Goal: Task Accomplishment & Management: Use online tool/utility

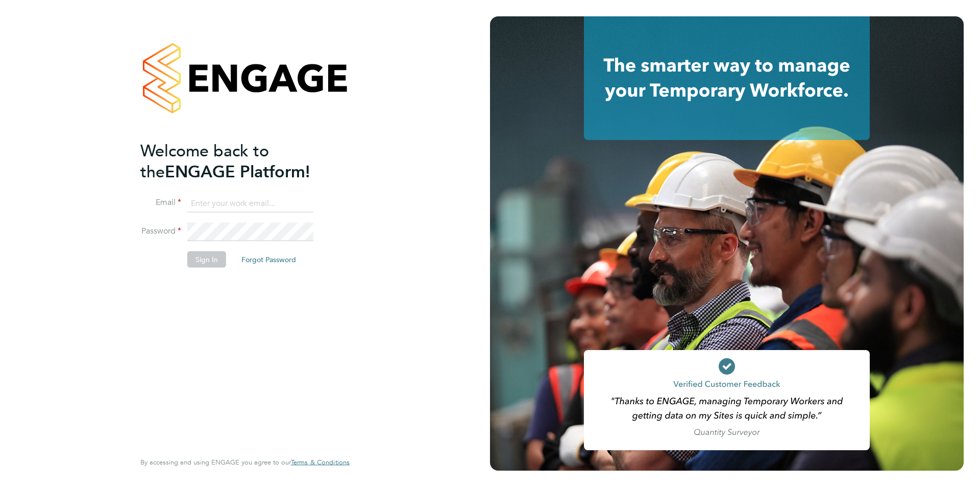
type input "Control@bold.co.uk"
click at [204, 259] on button "Sign In" at bounding box center [206, 259] width 39 height 16
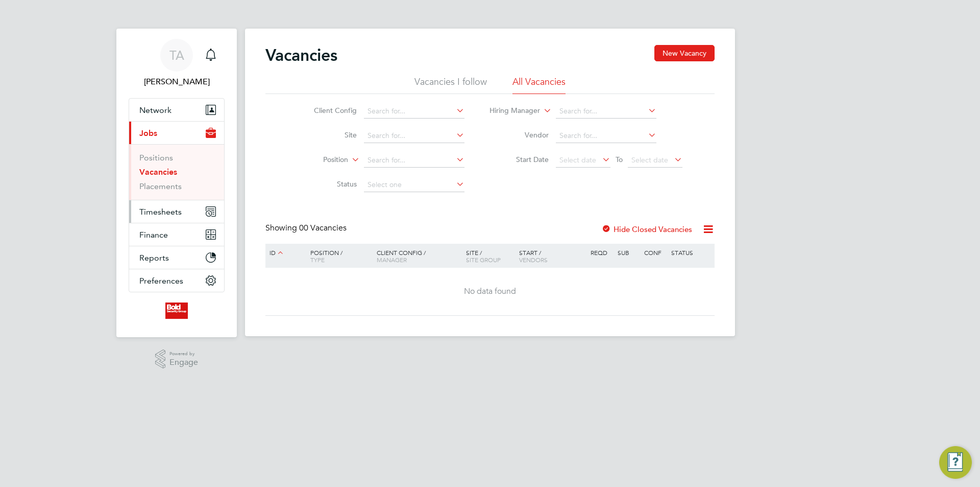
click at [144, 211] on span "Timesheets" at bounding box center [160, 212] width 42 height 10
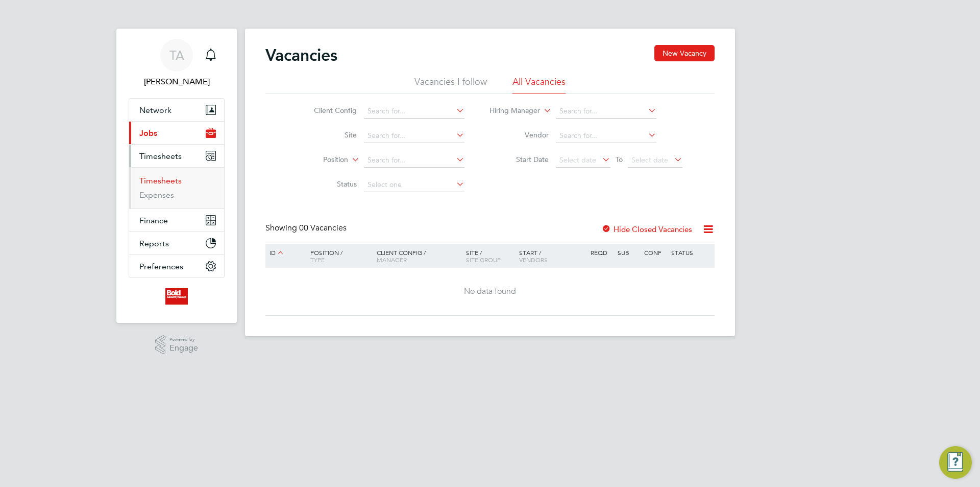
click at [160, 182] on link "Timesheets" at bounding box center [160, 181] width 42 height 10
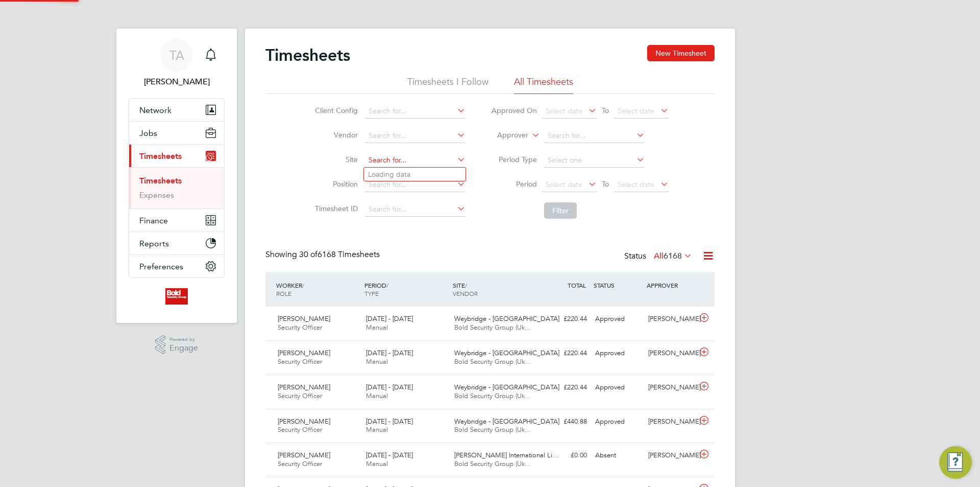
click at [400, 157] on input at bounding box center [415, 160] width 101 height 14
type input "macc"
click at [453, 70] on div "Timesheets New Timesheet" at bounding box center [490, 60] width 449 height 31
click at [453, 80] on li "Timesheets I Follow" at bounding box center [447, 85] width 81 height 18
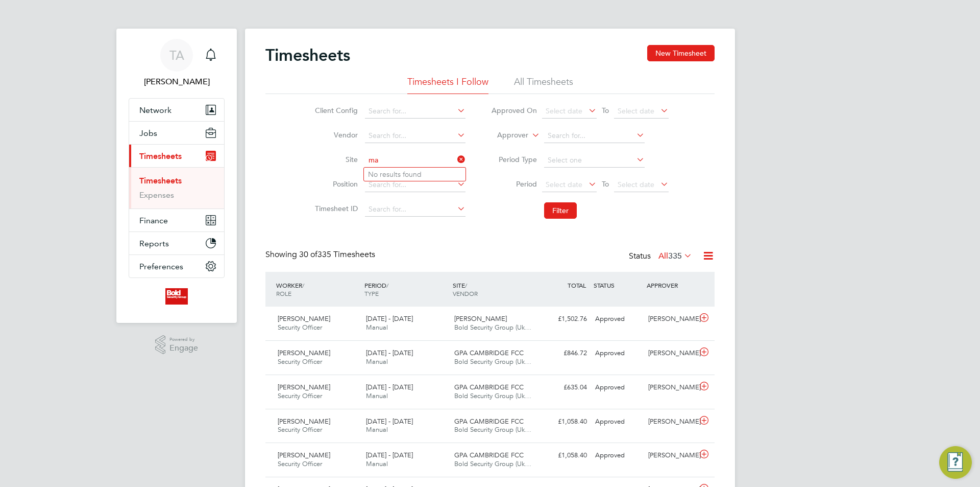
type input "m"
type input "hosp"
click at [544, 85] on li "All Timesheets" at bounding box center [543, 85] width 59 height 18
click at [408, 163] on input at bounding box center [415, 160] width 101 height 14
click at [402, 161] on input at bounding box center [415, 160] width 101 height 14
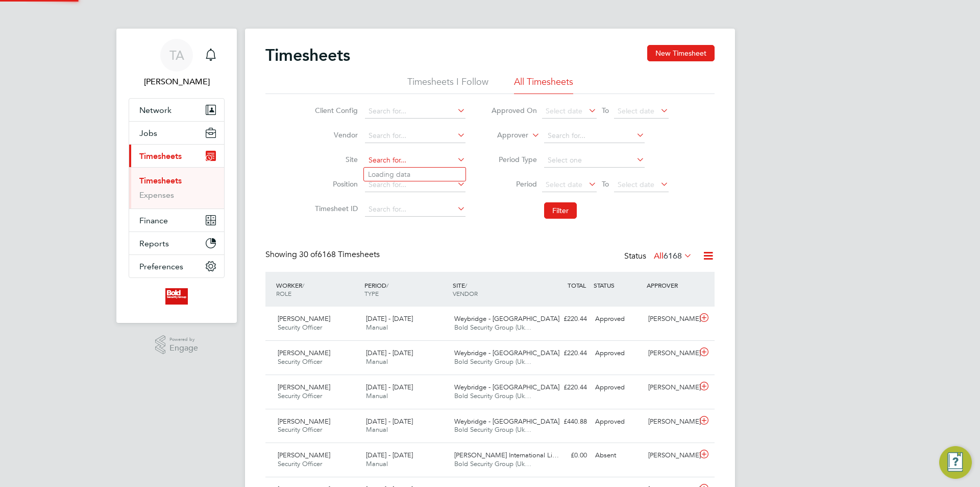
paste input "[GEOGRAPHIC_DATA]"
type input "[GEOGRAPHIC_DATA]"
click at [562, 182] on span "Select date" at bounding box center [564, 184] width 37 height 9
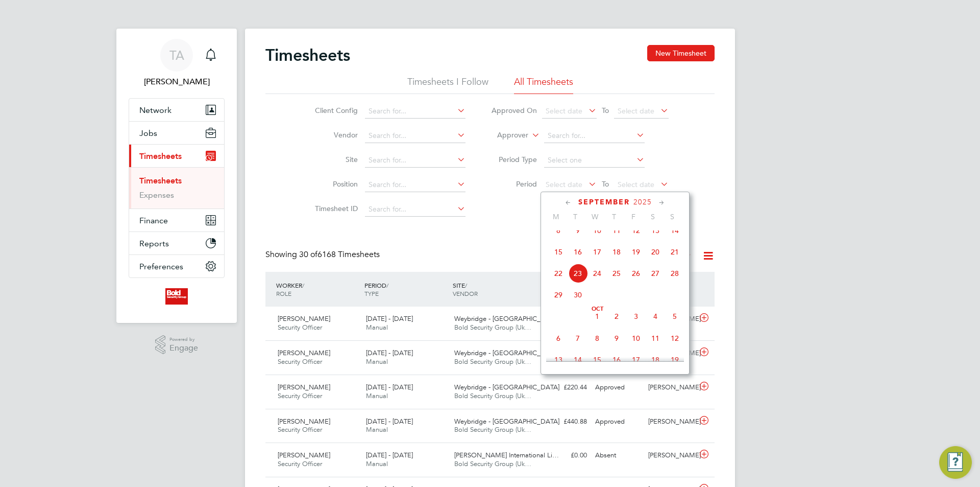
click at [571, 206] on icon at bounding box center [569, 202] width 10 height 11
click at [679, 239] on span "6" at bounding box center [674, 236] width 19 height 19
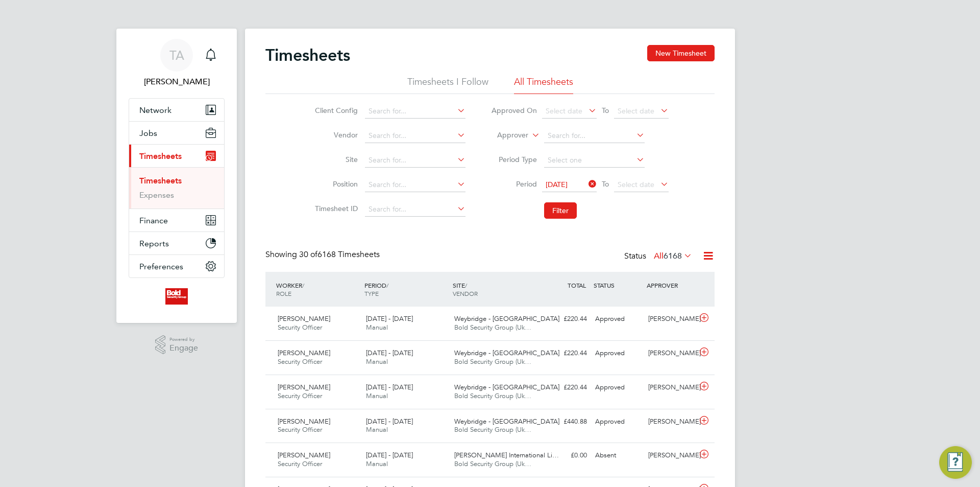
click at [558, 183] on span "[DATE]" at bounding box center [557, 184] width 22 height 9
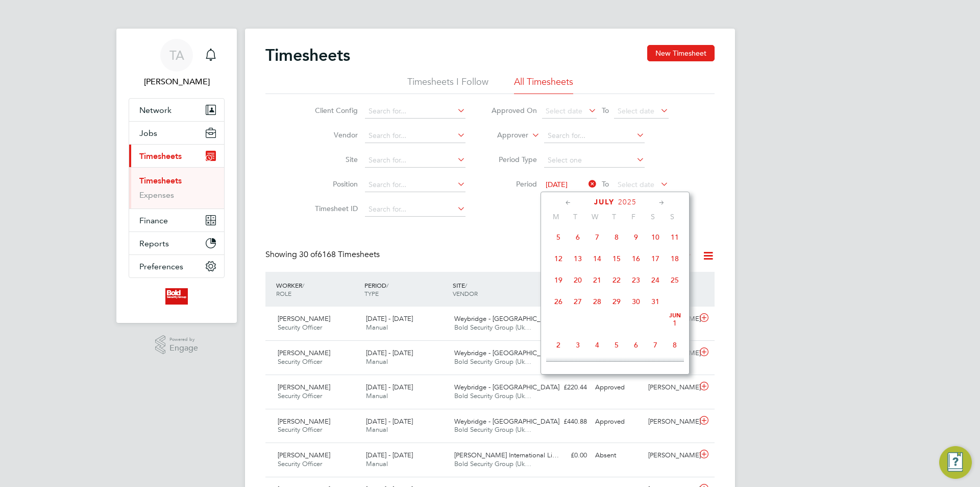
scroll to position [309, 0]
click at [562, 262] on span "30" at bounding box center [558, 253] width 19 height 19
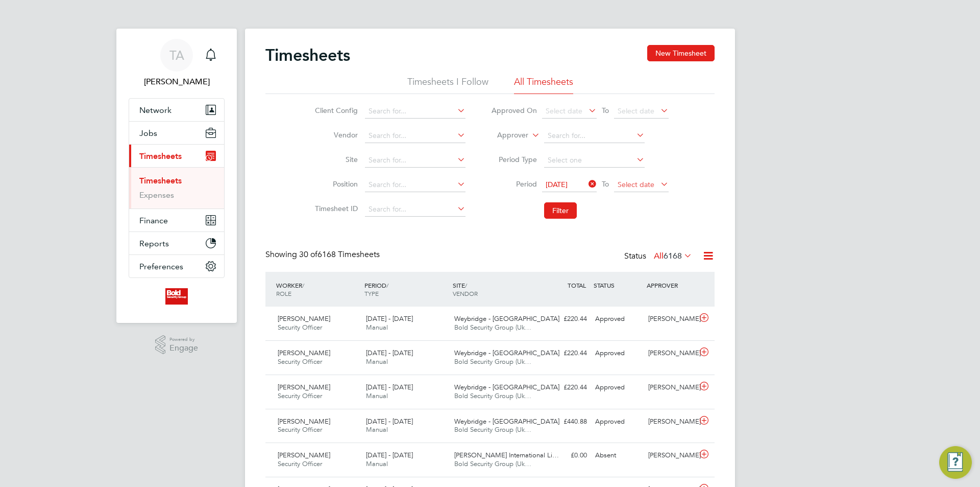
click at [640, 186] on span "Select date" at bounding box center [636, 184] width 37 height 9
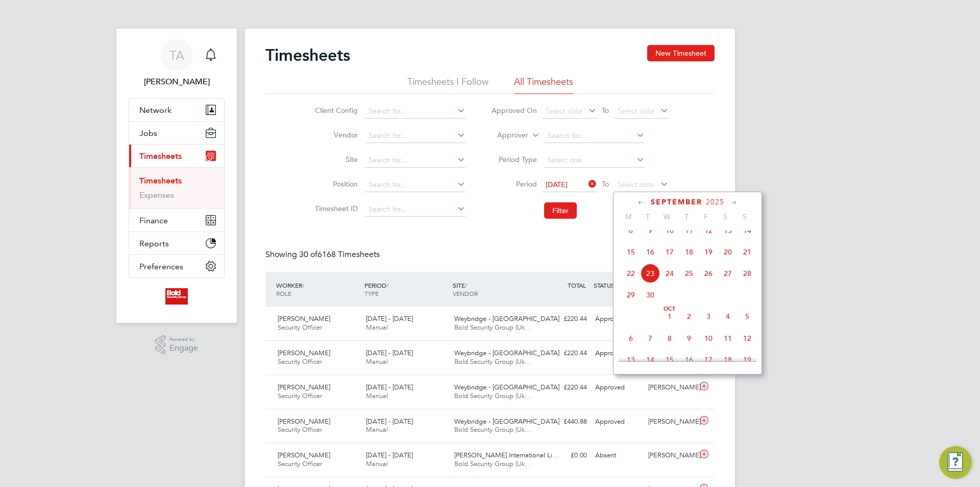
click at [636, 202] on icon at bounding box center [641, 202] width 10 height 11
click at [750, 238] on span "6" at bounding box center [747, 236] width 19 height 19
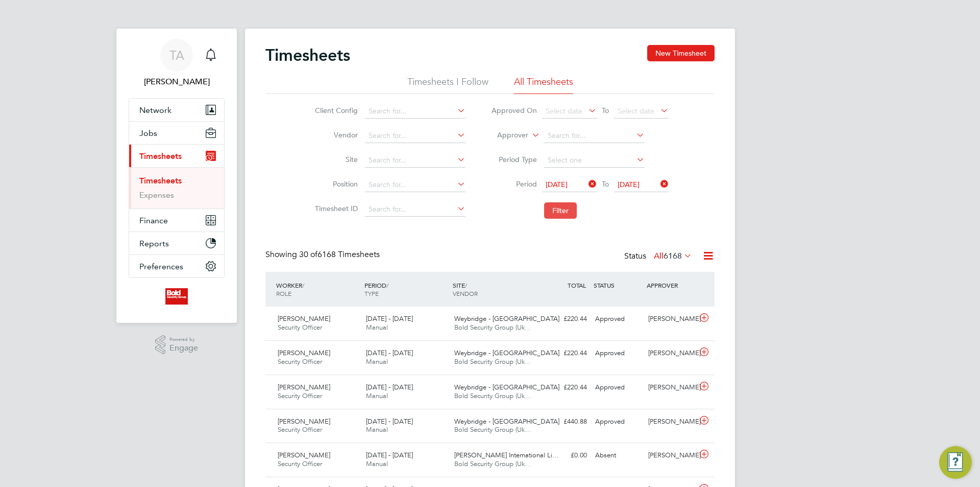
click at [572, 212] on button "Filter" at bounding box center [560, 210] width 33 height 16
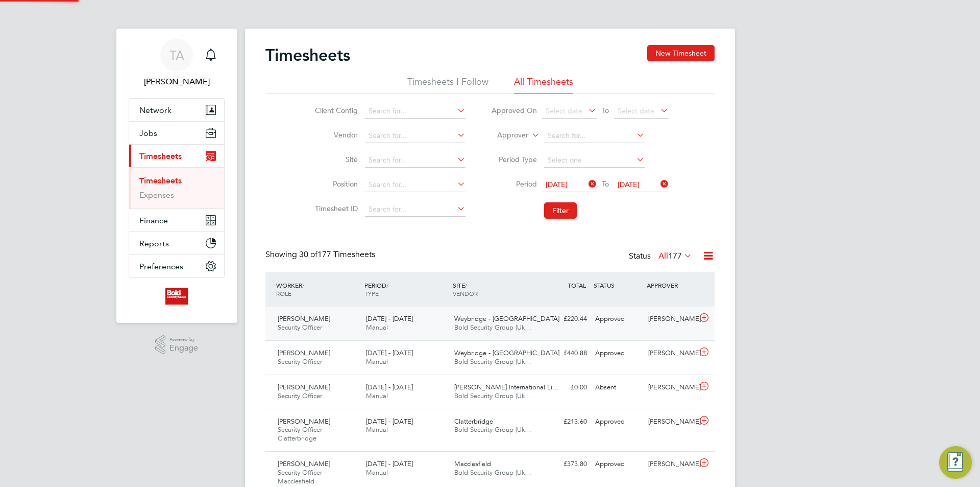
scroll to position [26, 89]
click at [395, 155] on input at bounding box center [415, 160] width 101 height 14
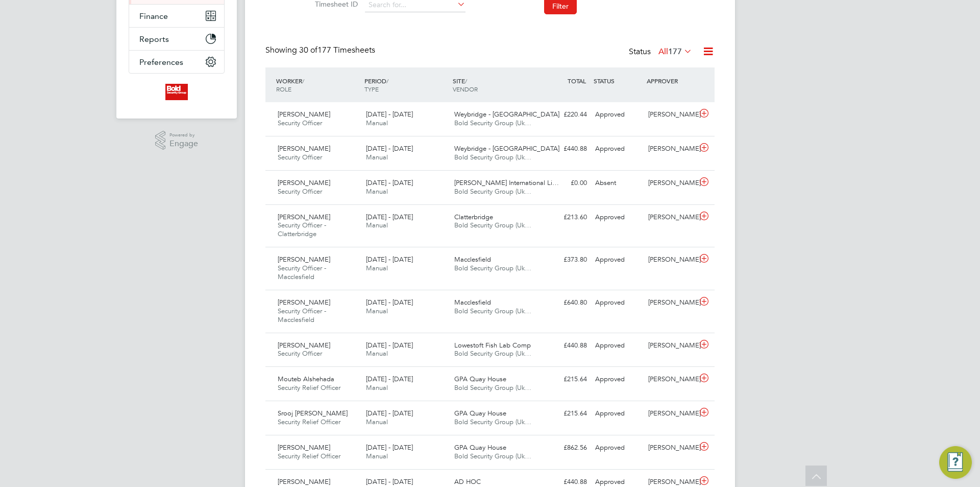
type input "macc"
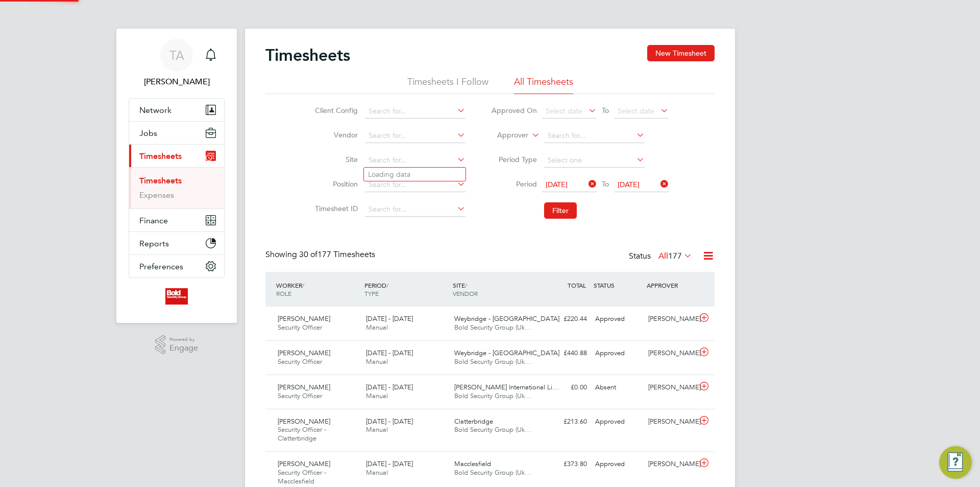
click at [568, 183] on span "[DATE]" at bounding box center [557, 184] width 22 height 9
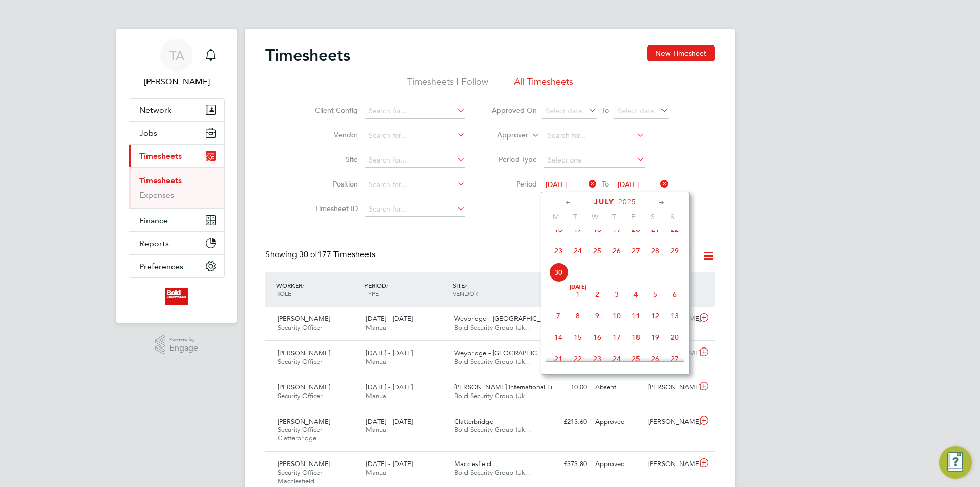
click at [571, 199] on icon at bounding box center [569, 202] width 10 height 11
click at [561, 265] on span "3" at bounding box center [558, 261] width 19 height 19
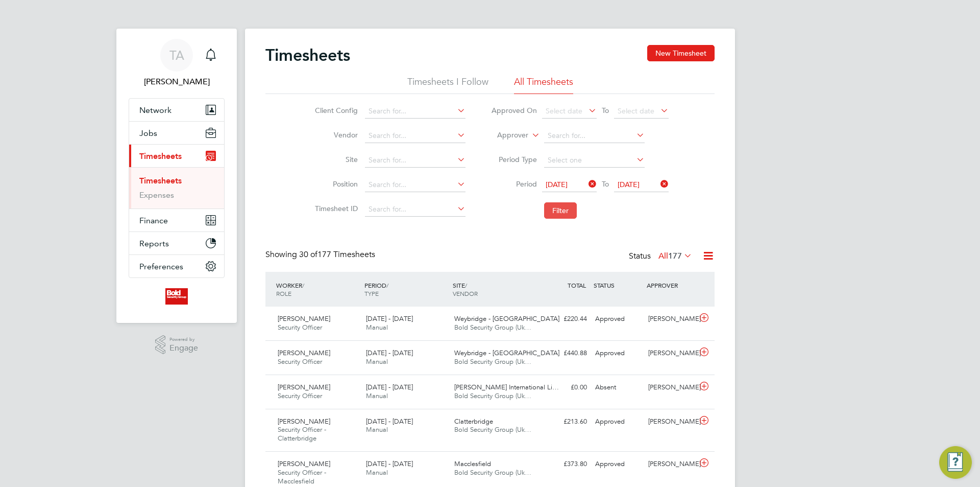
click at [563, 213] on button "Filter" at bounding box center [560, 210] width 33 height 16
click at [400, 162] on input at bounding box center [415, 160] width 101 height 14
type input "macc"
click at [388, 160] on input at bounding box center [415, 160] width 101 height 14
type input "r"
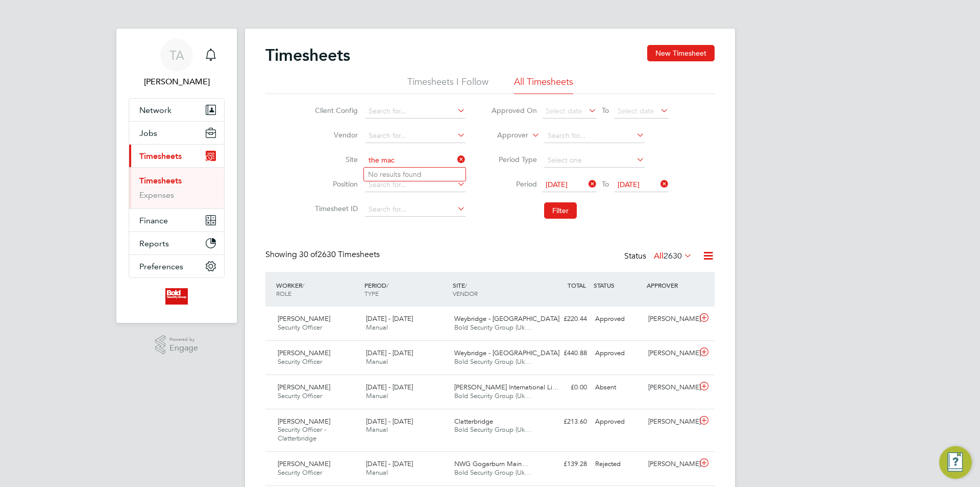
drag, startPoint x: 406, startPoint y: 159, endPoint x: 362, endPoint y: 161, distance: 45.0
click at [362, 161] on li "Site the mac" at bounding box center [388, 160] width 179 height 25
type input "hos"
click at [711, 256] on icon at bounding box center [708, 255] width 13 height 13
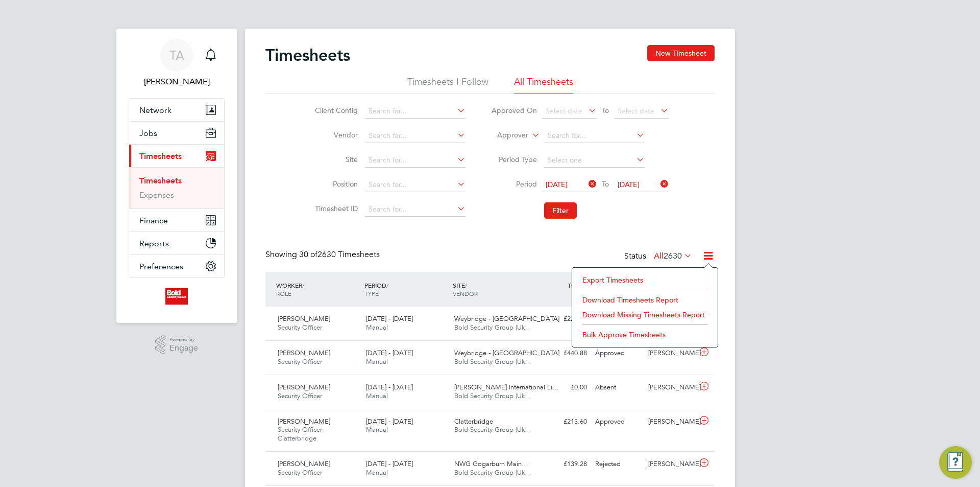
click at [623, 298] on li "Download Timesheets Report" at bounding box center [645, 300] width 135 height 14
